Goal: Information Seeking & Learning: Check status

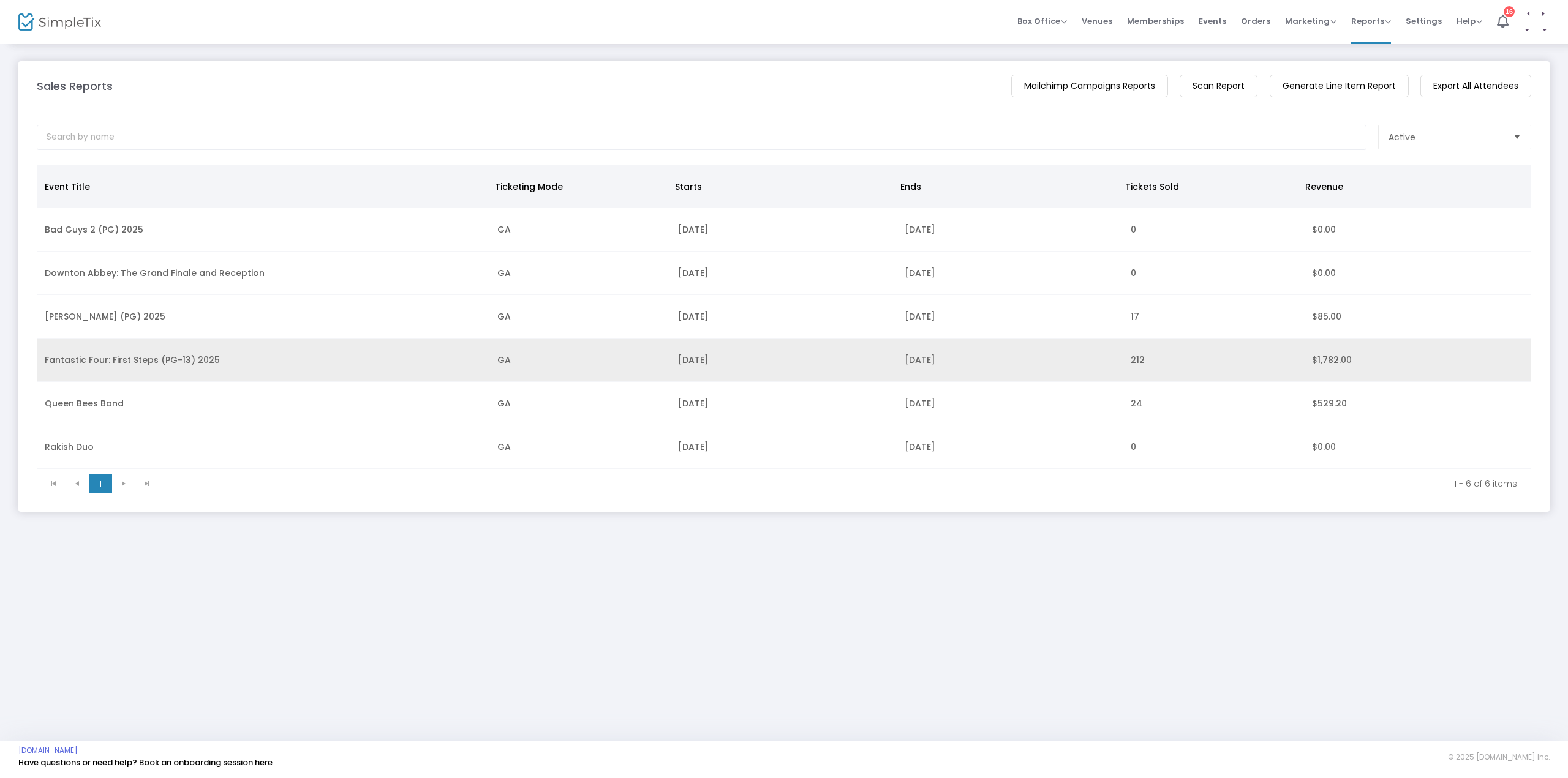
click at [170, 358] on td "Fantastic Four: First Steps (PG-13) 2025" at bounding box center [263, 360] width 452 height 43
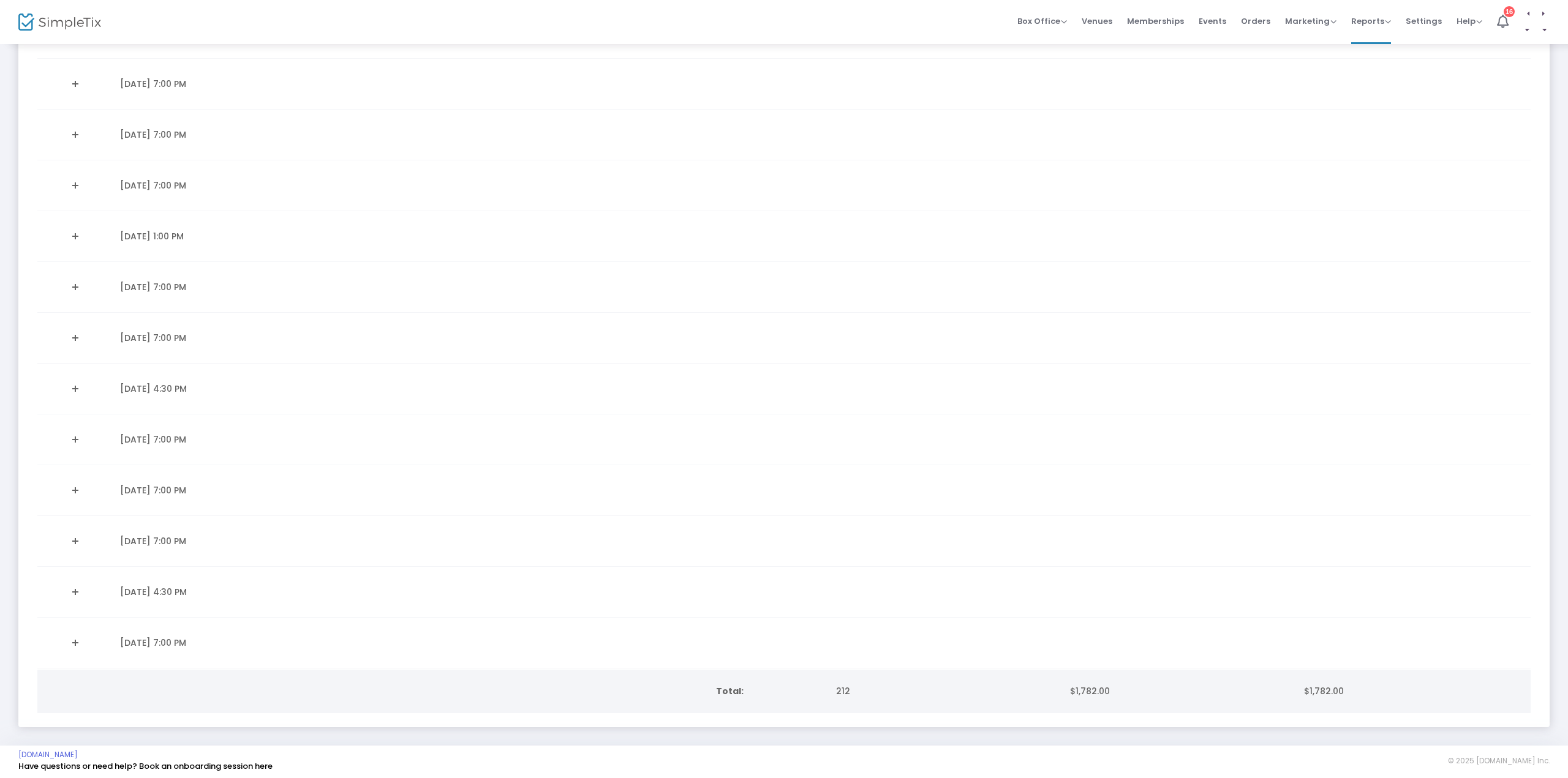
scroll to position [255, 0]
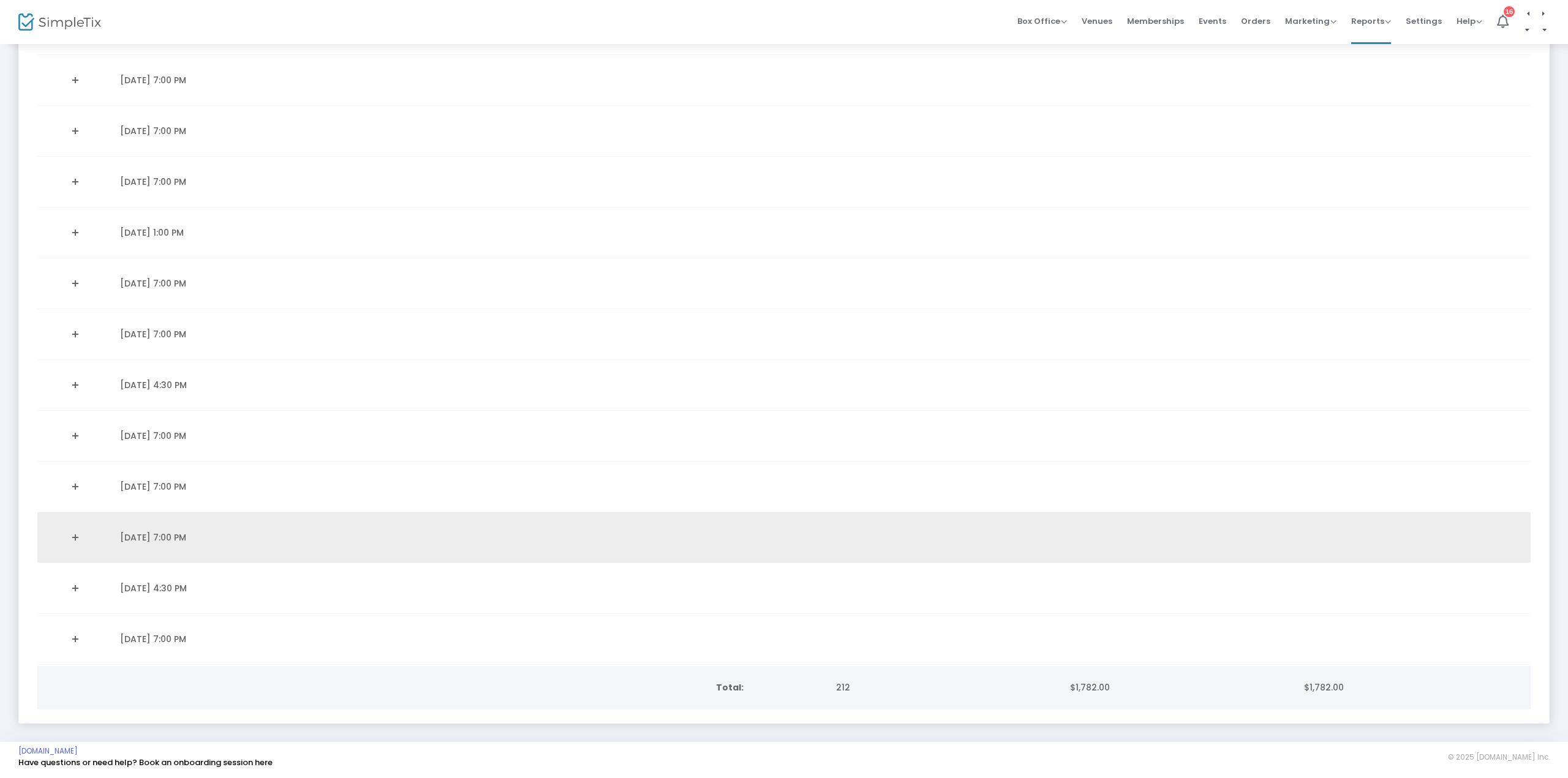
click at [76, 532] on link "Expand Details" at bounding box center [75, 537] width 61 height 20
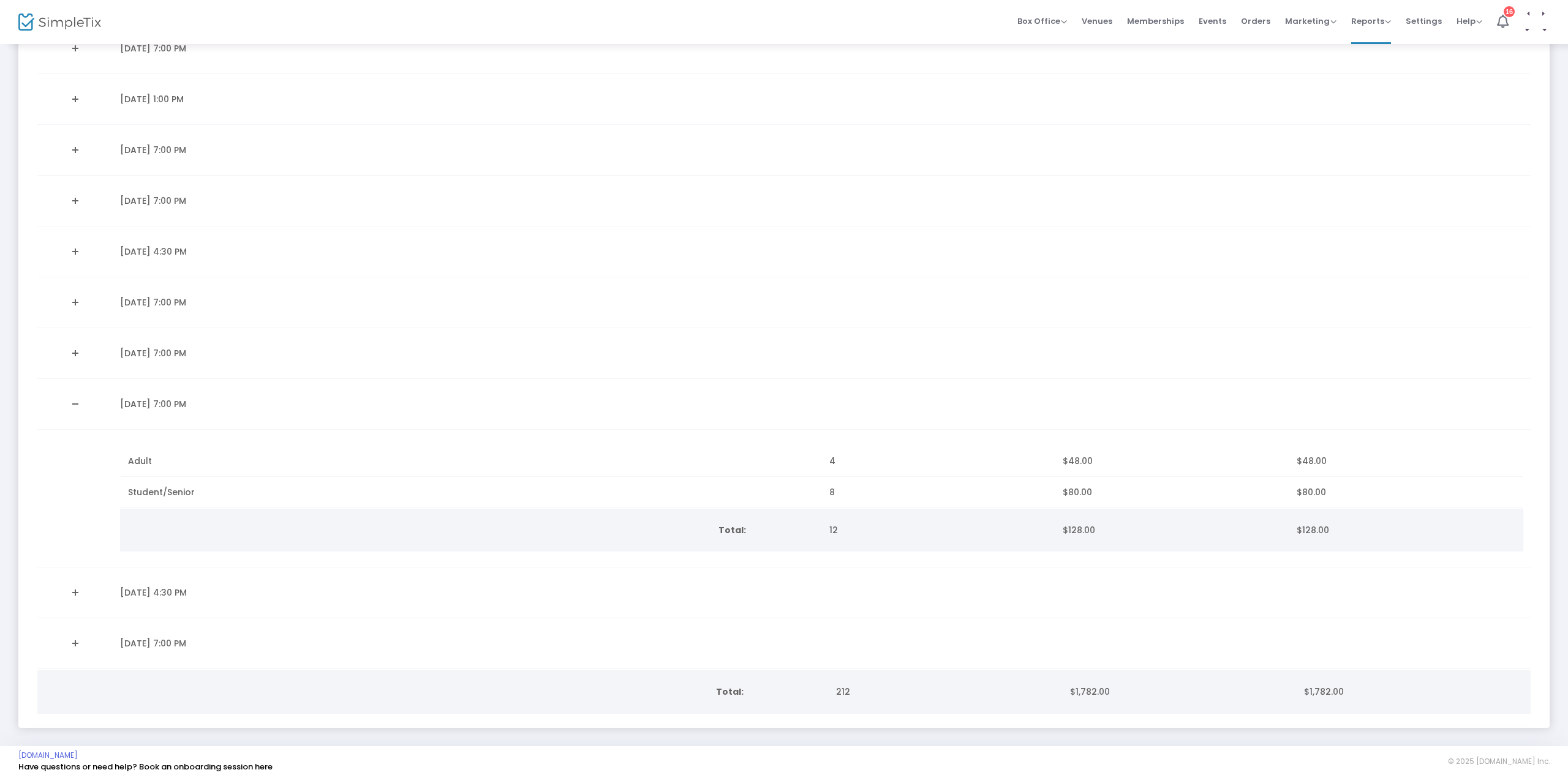
scroll to position [391, 0]
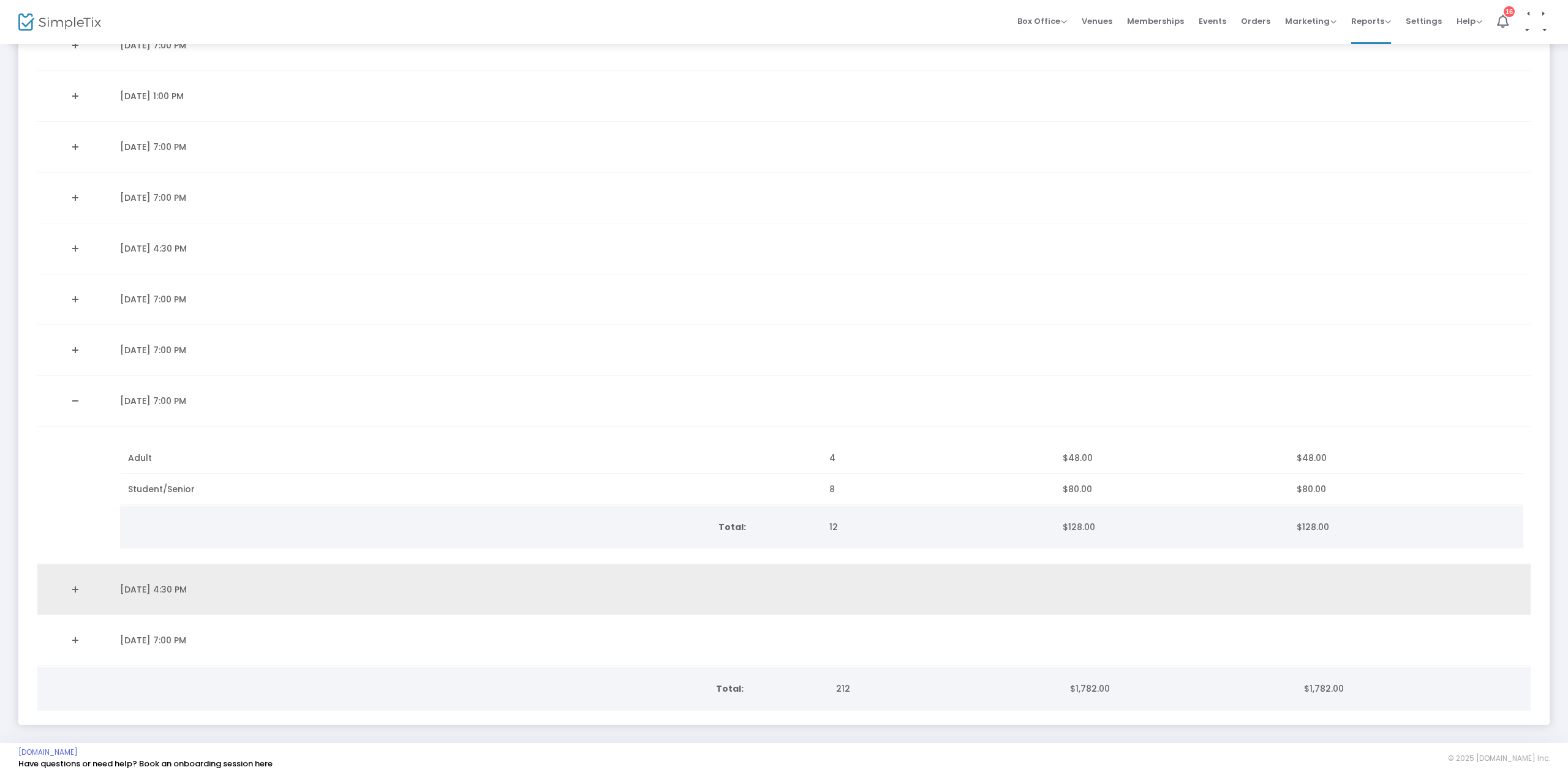
click at [76, 583] on link "Expand Details" at bounding box center [75, 589] width 61 height 20
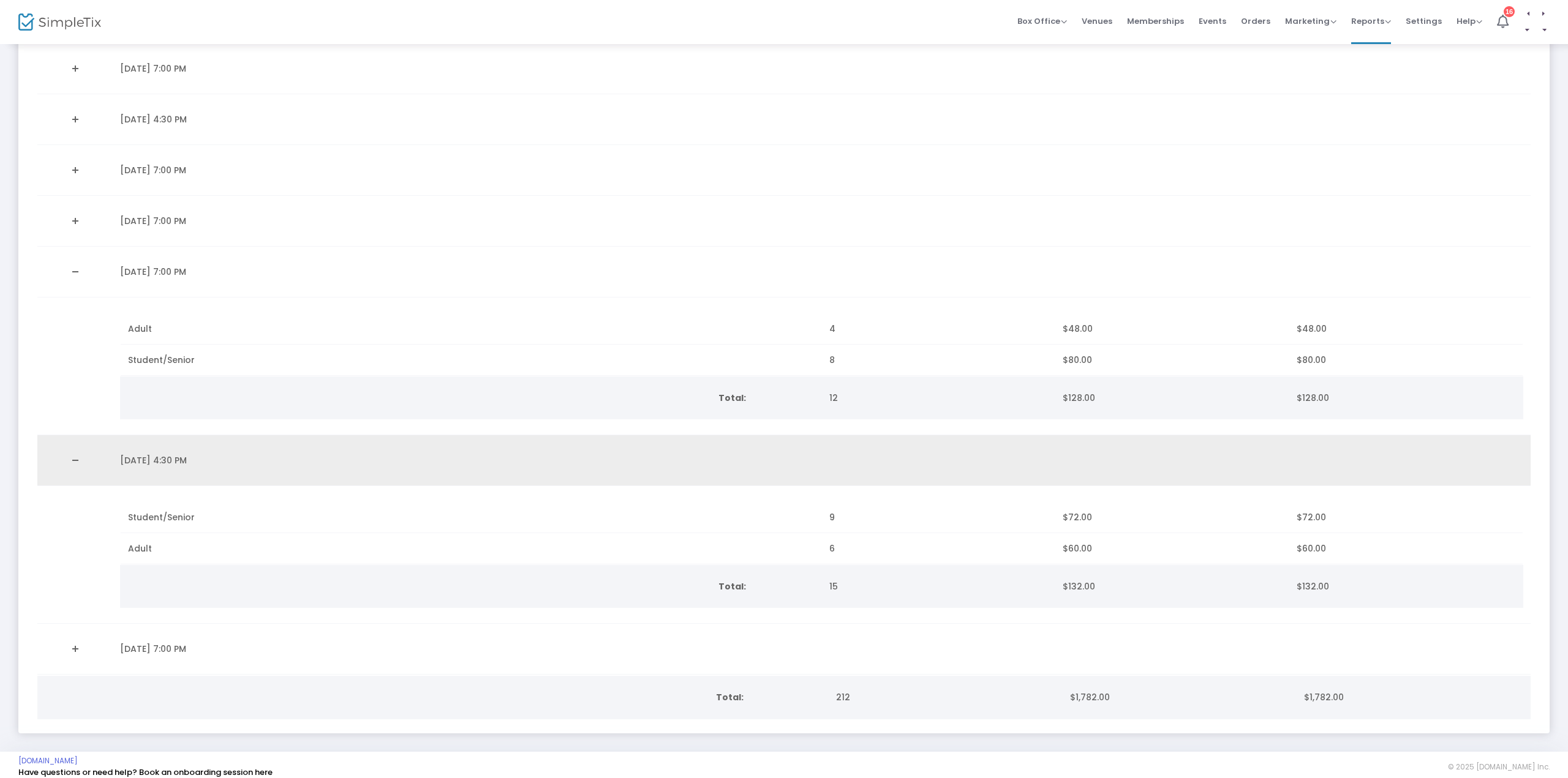
scroll to position [528, 0]
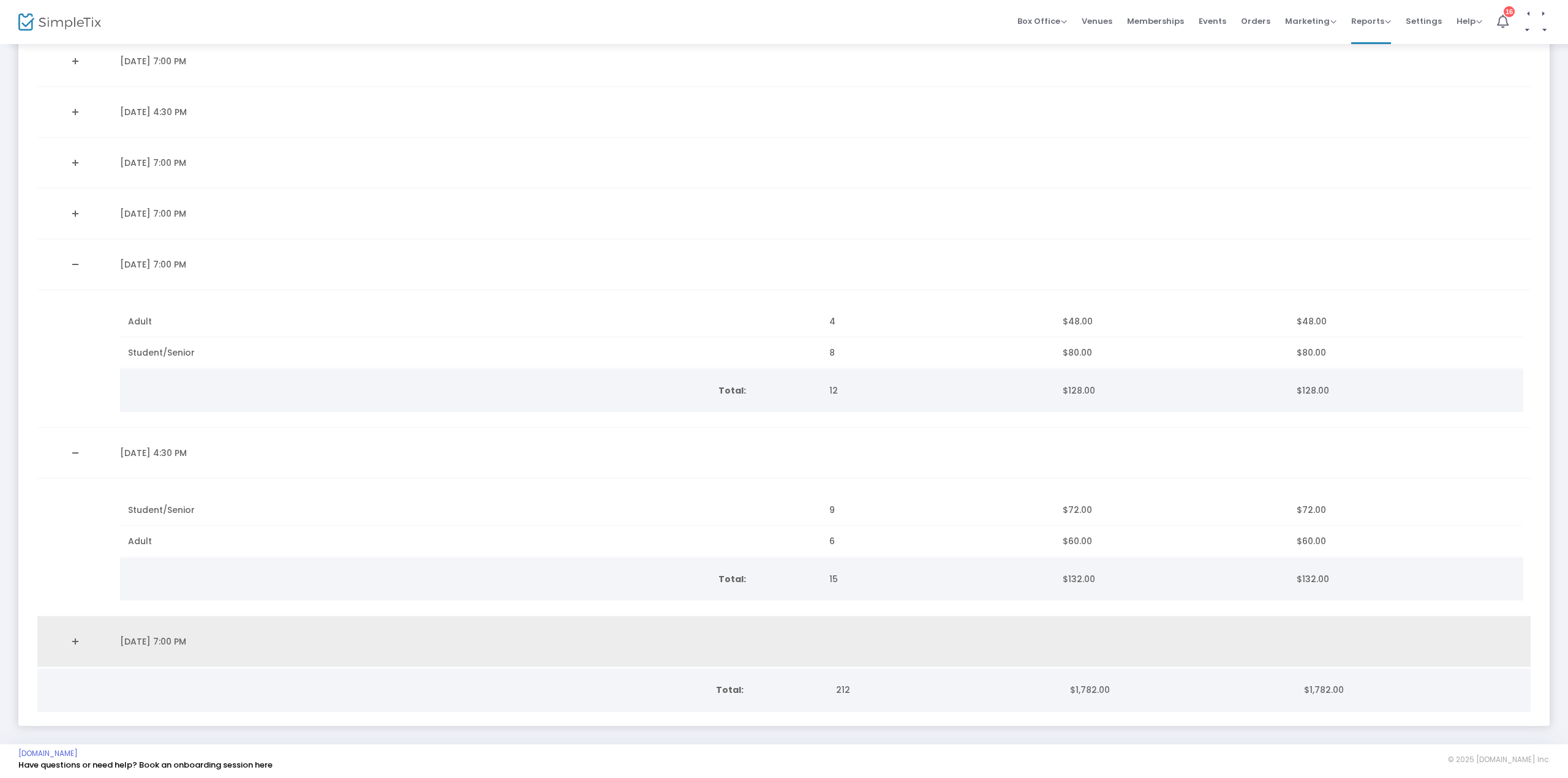
click at [74, 635] on link "Expand Details" at bounding box center [75, 641] width 61 height 20
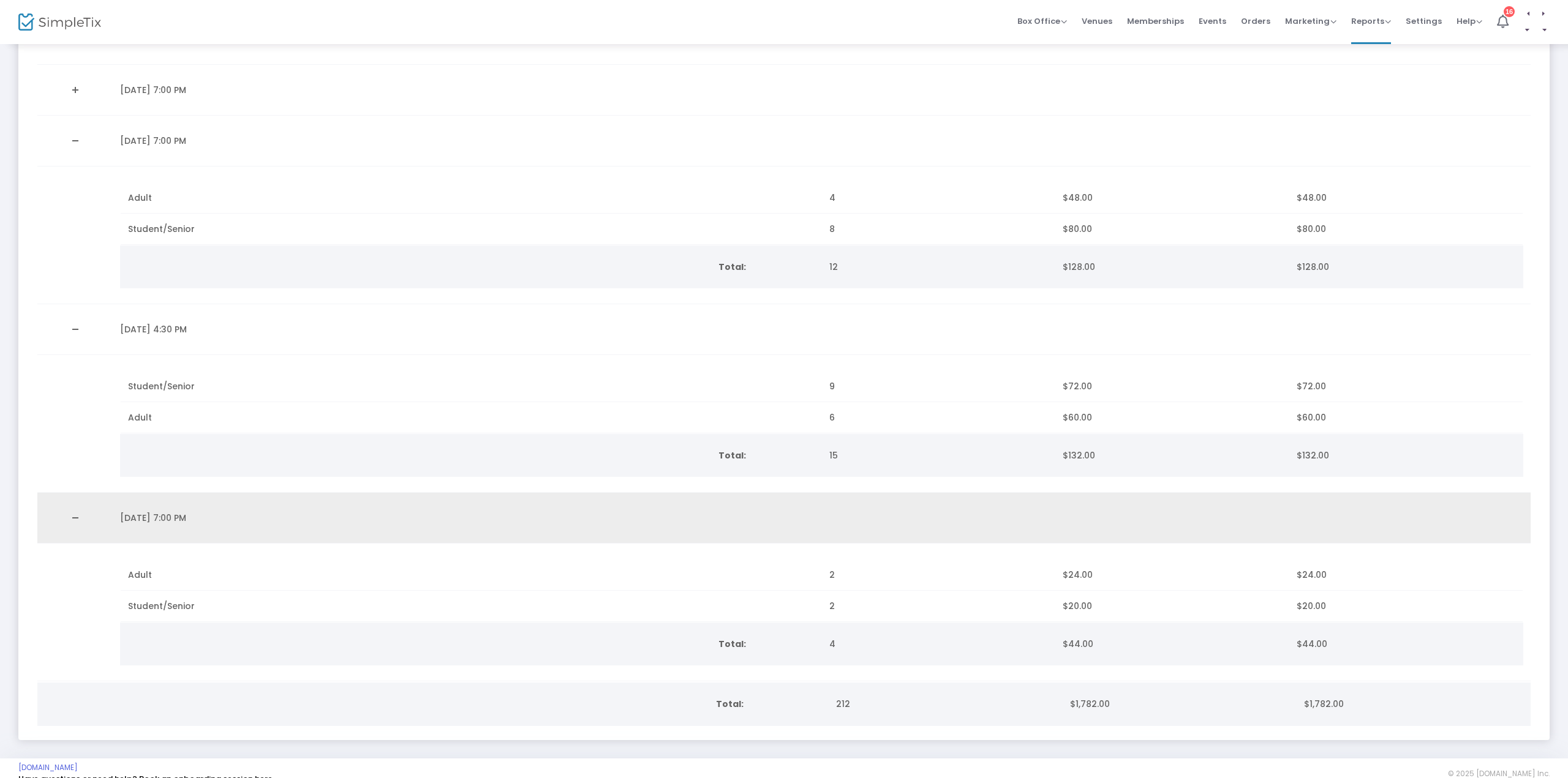
scroll to position [665, 0]
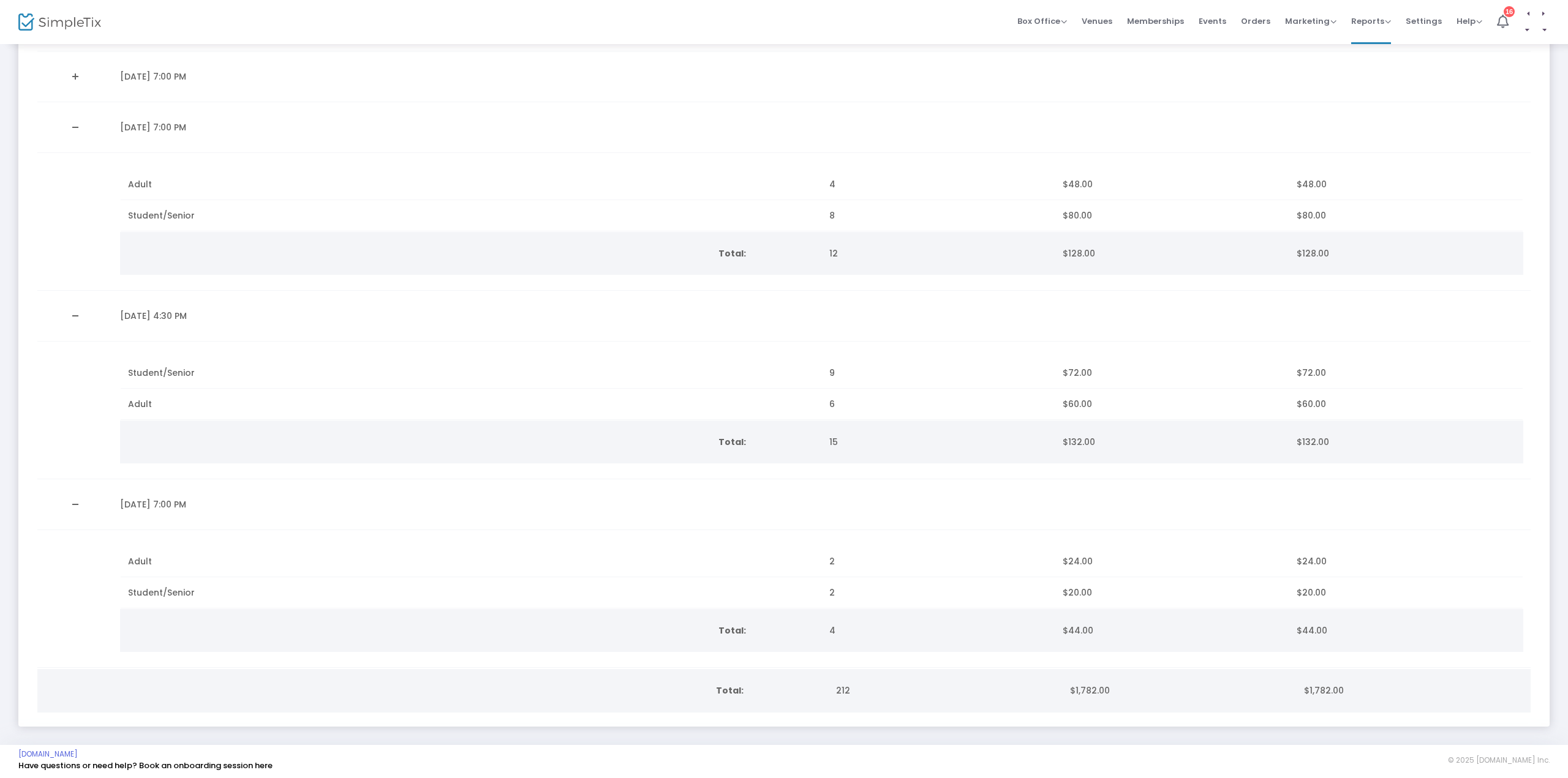
click at [1310, 436] on span "$132.00" at bounding box center [1312, 442] width 32 height 12
click at [74, 498] on link "Collapse Details" at bounding box center [75, 504] width 61 height 20
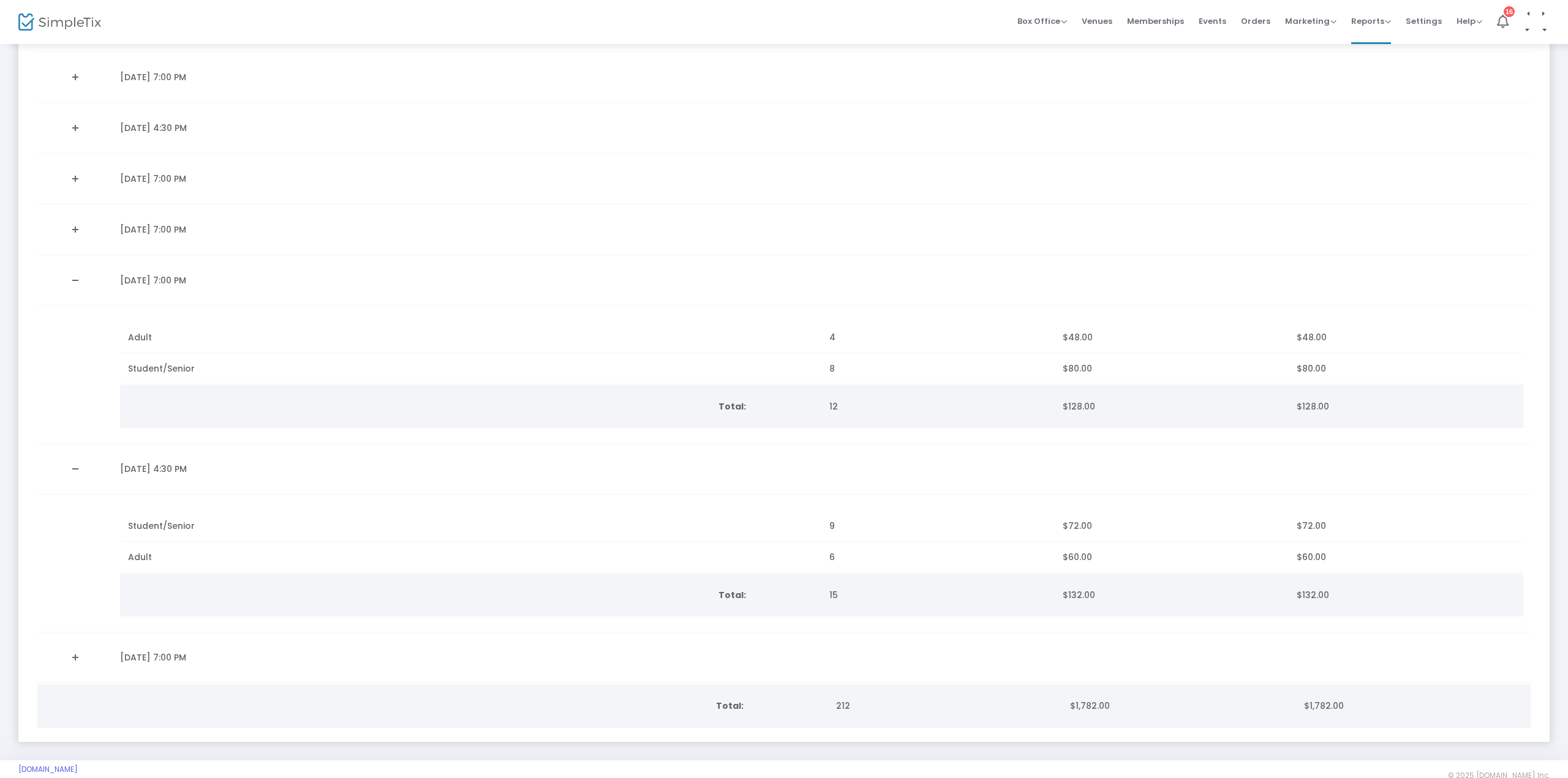
scroll to position [528, 0]
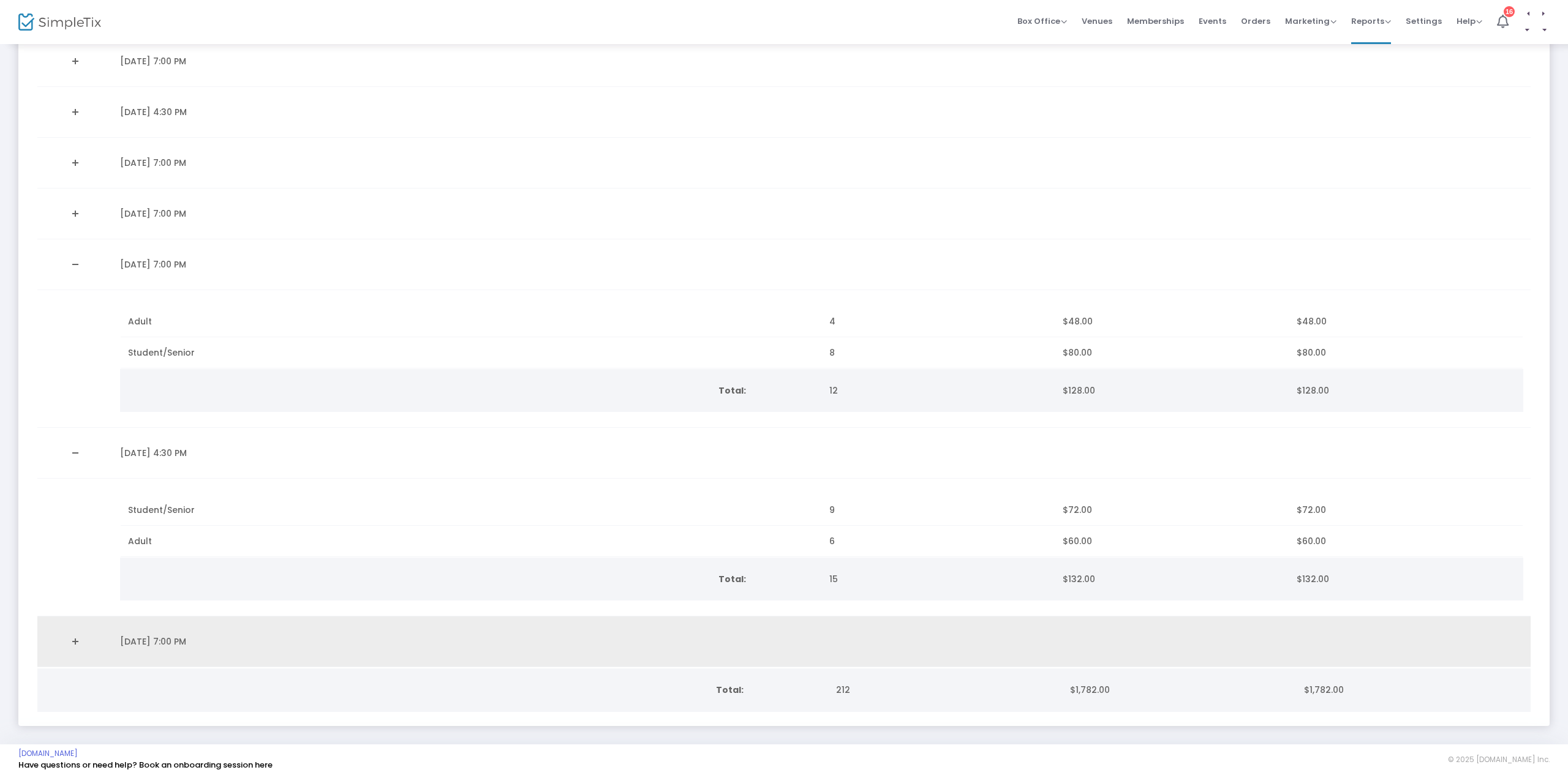
click at [74, 639] on link "Expand Details" at bounding box center [75, 641] width 61 height 20
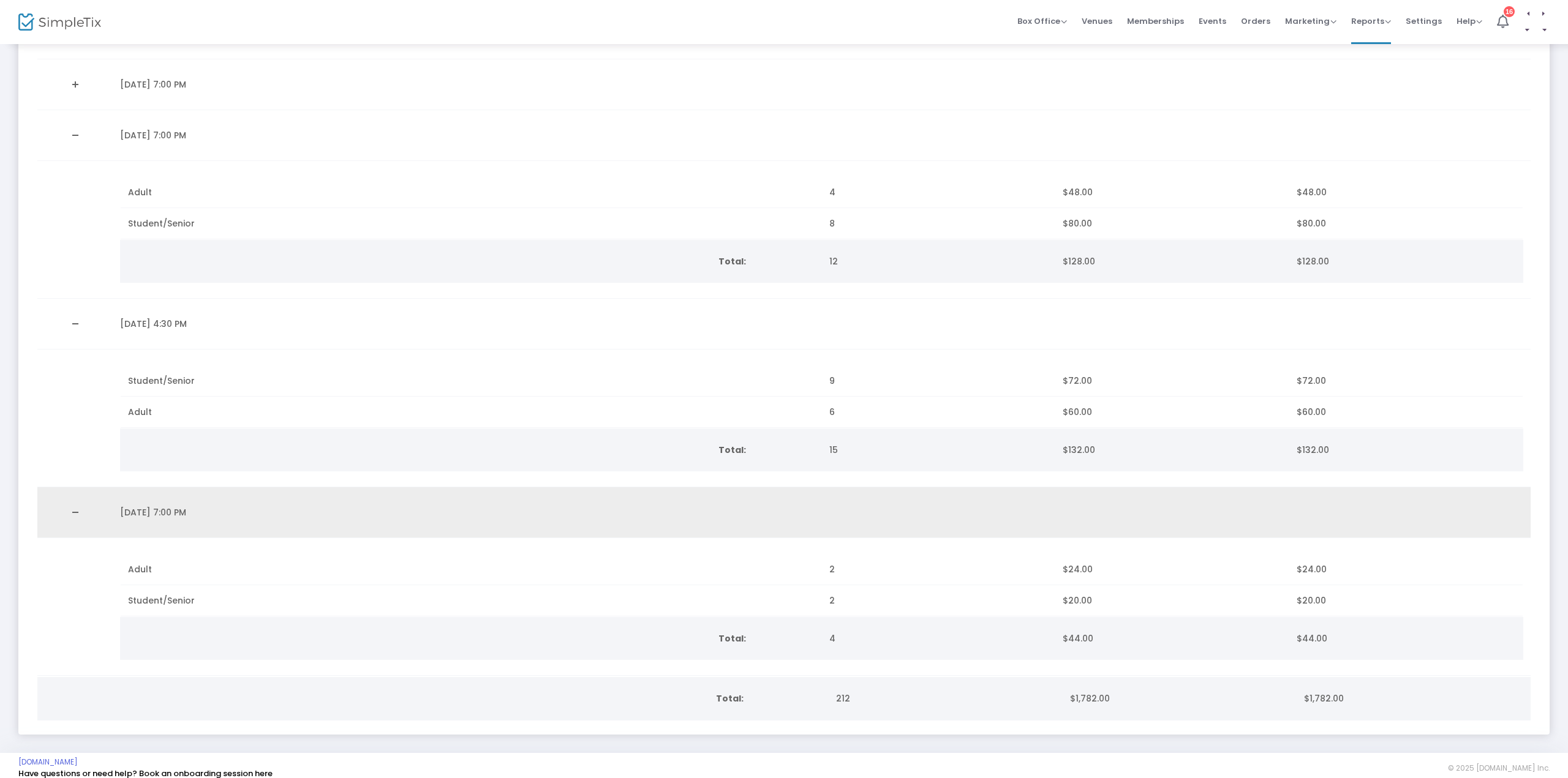
scroll to position [665, 0]
